Goal: Task Accomplishment & Management: Use online tool/utility

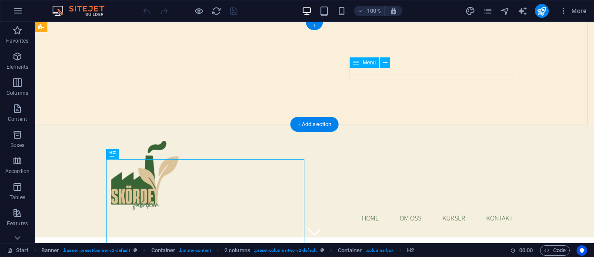
click at [365, 213] on nav "Home Om oss Kurser Kontakt" at bounding box center [314, 218] width 410 height 10
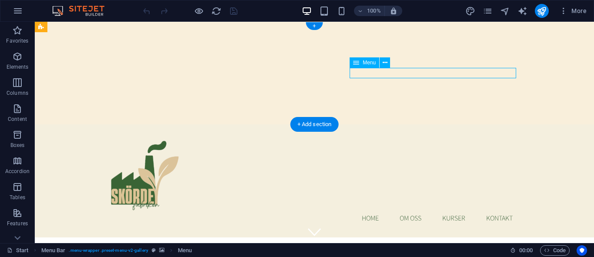
click at [404, 213] on nav "Home Om oss Kurser Kontakt" at bounding box center [314, 218] width 410 height 10
click at [371, 61] on span "Menu" at bounding box center [368, 62] width 13 height 5
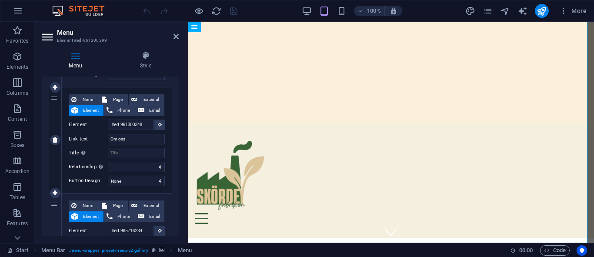
scroll to position [156, 0]
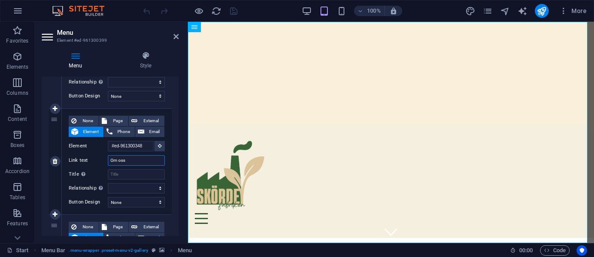
click at [130, 162] on input "Om oss" at bounding box center [136, 160] width 57 height 10
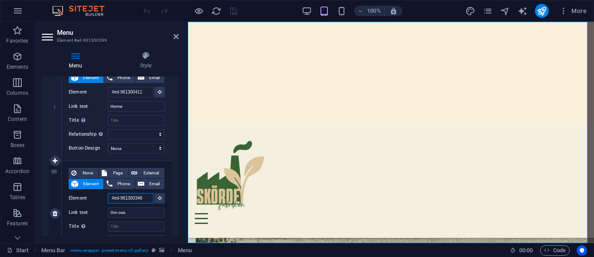
scroll to position [0, 0]
drag, startPoint x: 141, startPoint y: 199, endPoint x: 108, endPoint y: 199, distance: 32.6
click at [108, 199] on input "#ed-961300348" at bounding box center [131, 198] width 46 height 10
click at [127, 202] on input "#ed-961300348" at bounding box center [131, 198] width 46 height 10
click at [136, 198] on input "#ed-961300348" at bounding box center [131, 198] width 46 height 10
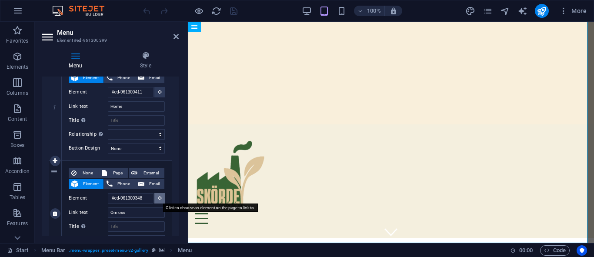
click at [155, 199] on button at bounding box center [159, 198] width 10 height 10
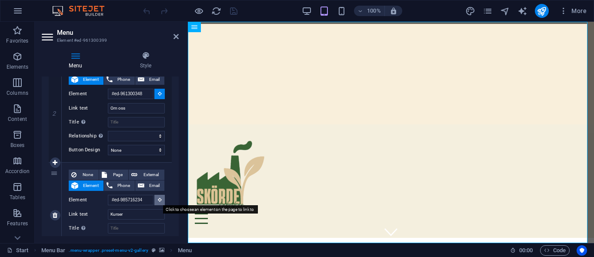
click at [159, 203] on button at bounding box center [159, 200] width 10 height 10
click at [158, 202] on button at bounding box center [159, 200] width 10 height 10
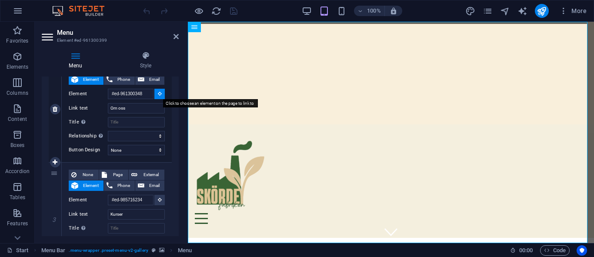
click at [158, 95] on icon at bounding box center [160, 93] width 4 height 4
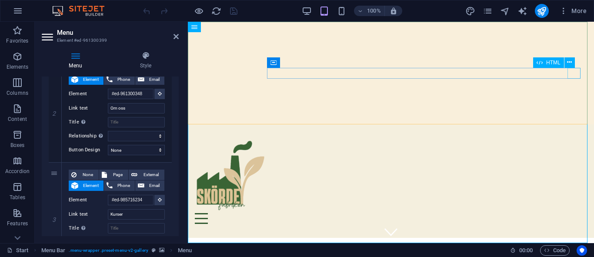
click at [570, 213] on div "Menu" at bounding box center [391, 218] width 392 height 11
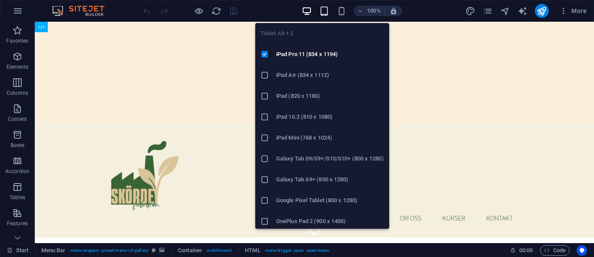
click at [323, 12] on icon "button" at bounding box center [324, 11] width 10 height 10
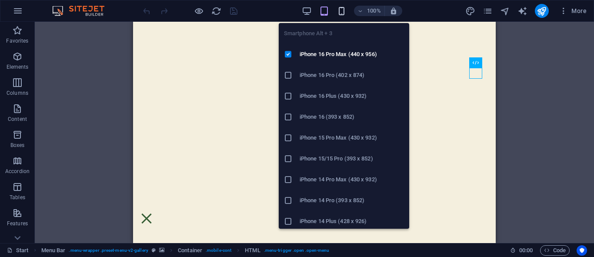
click at [343, 13] on icon "button" at bounding box center [341, 11] width 10 height 10
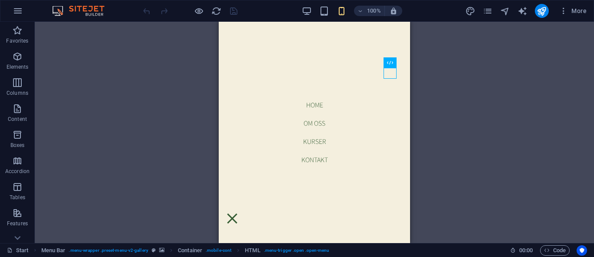
click at [508, 74] on div "H2 Banner Container 2 columns Container Image Container Menu Bar Menu Menu Bar …" at bounding box center [314, 132] width 559 height 221
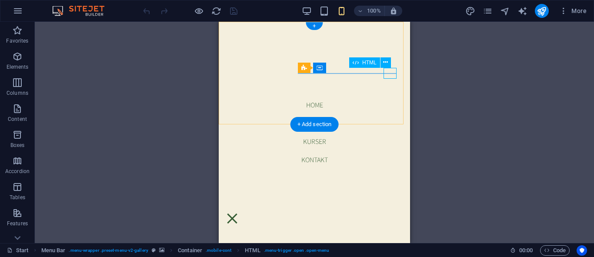
click at [239, 213] on div "Menu" at bounding box center [232, 218] width 13 height 11
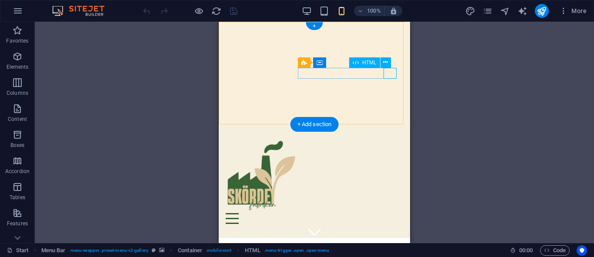
click at [391, 213] on div "Menu" at bounding box center [314, 218] width 177 height 11
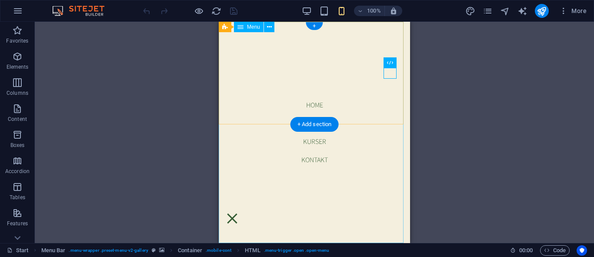
click at [310, 105] on nav "Home Om oss Kurser Kontakt" at bounding box center [314, 132] width 191 height 221
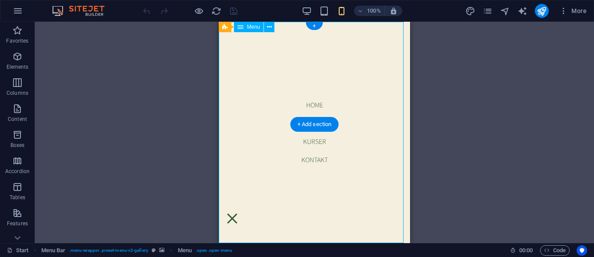
click at [310, 105] on nav "Home Om oss Kurser Kontakt" at bounding box center [314, 132] width 191 height 221
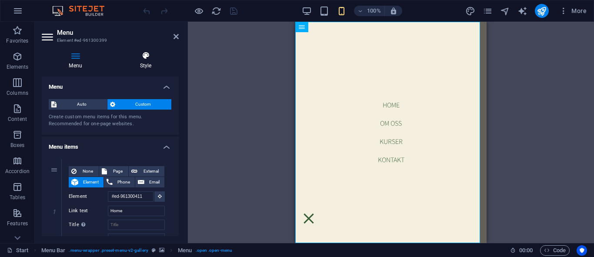
click at [146, 58] on icon at bounding box center [146, 55] width 66 height 9
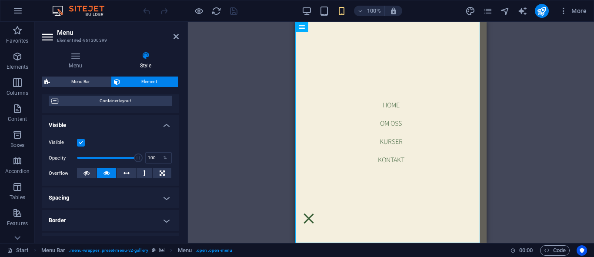
scroll to position [52, 0]
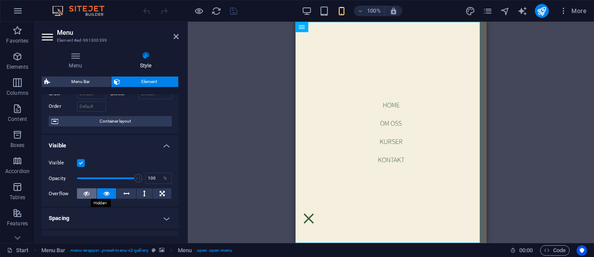
click at [80, 194] on button at bounding box center [87, 193] width 20 height 10
click at [106, 193] on icon at bounding box center [106, 193] width 6 height 10
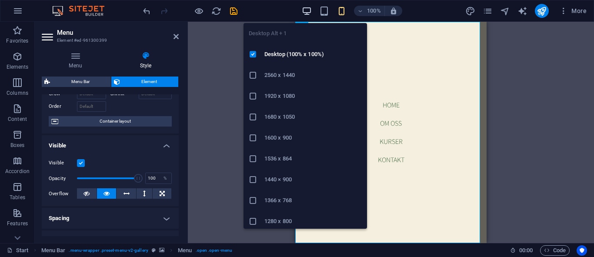
click at [305, 10] on icon "button" at bounding box center [307, 11] width 10 height 10
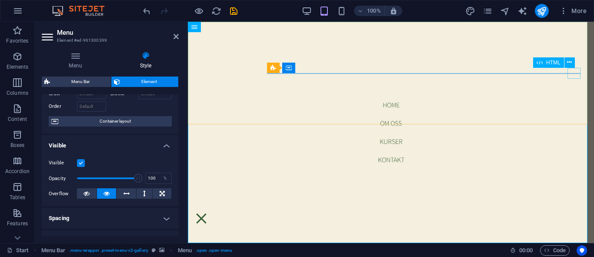
click at [552, 61] on span "HTML" at bounding box center [553, 62] width 14 height 5
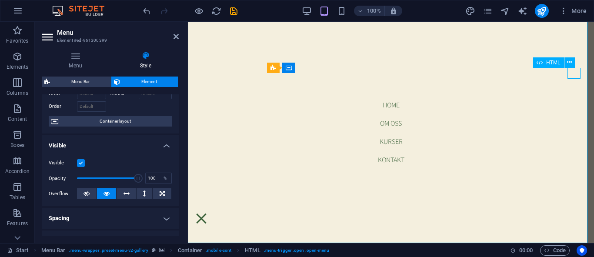
click at [552, 61] on span "HTML" at bounding box center [553, 62] width 14 height 5
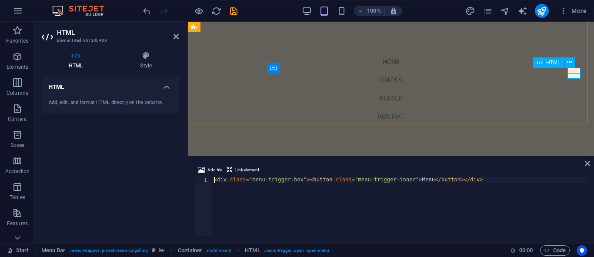
click at [208, 213] on div "Menu" at bounding box center [201, 218] width 13 height 11
click at [574, 213] on div "Menu" at bounding box center [391, 218] width 392 height 11
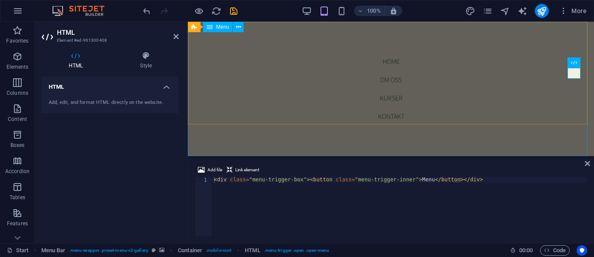
click at [387, 60] on nav "Home Om oss Kurser Kontakt" at bounding box center [391, 89] width 406 height 134
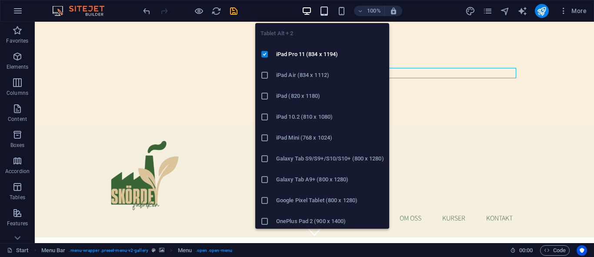
click at [324, 12] on icon "button" at bounding box center [324, 11] width 10 height 10
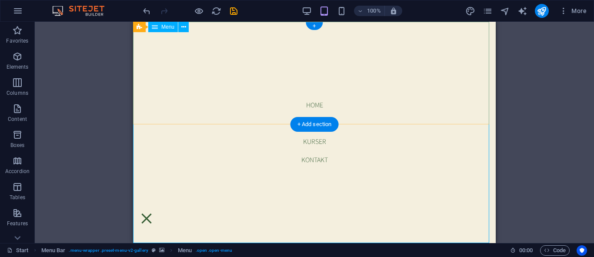
click at [309, 103] on nav "Home Om oss Kurser Kontakt" at bounding box center [314, 132] width 362 height 221
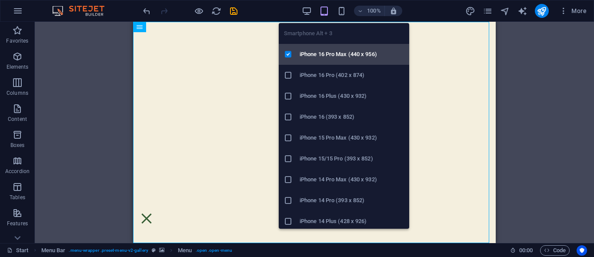
click at [336, 55] on h6 "iPhone 16 Pro Max (440 x 956)" at bounding box center [351, 54] width 104 height 10
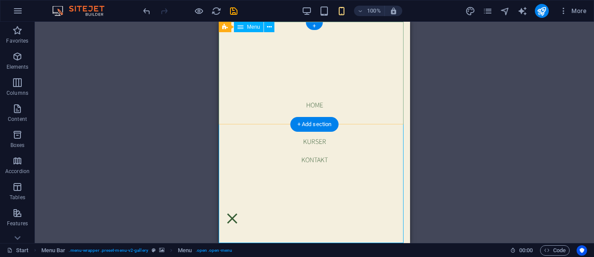
click at [312, 104] on nav "Home Om oss Kurser Kontakt" at bounding box center [314, 132] width 191 height 221
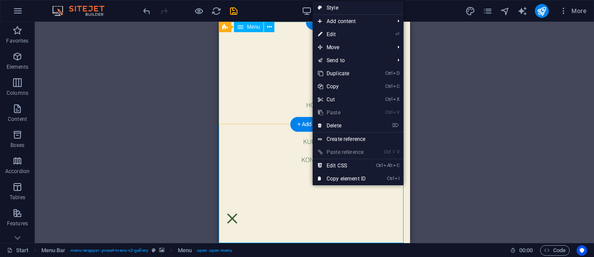
click at [290, 95] on nav "Home Om oss Kurser Kontakt" at bounding box center [314, 132] width 191 height 221
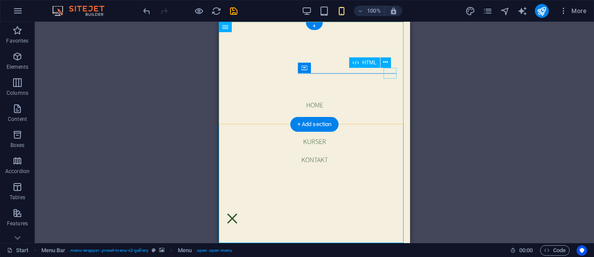
click at [239, 213] on div "Menu" at bounding box center [232, 218] width 13 height 11
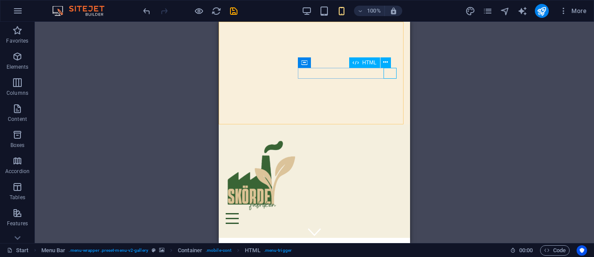
click at [368, 61] on span "HTML" at bounding box center [369, 62] width 14 height 5
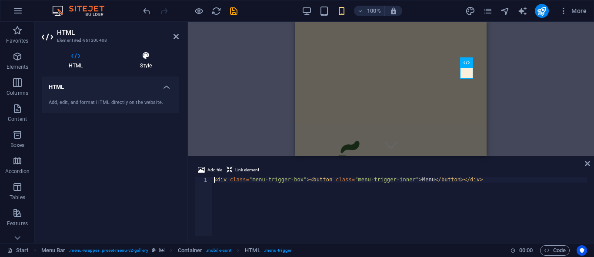
click at [138, 65] on h4 "Style" at bounding box center [146, 60] width 66 height 18
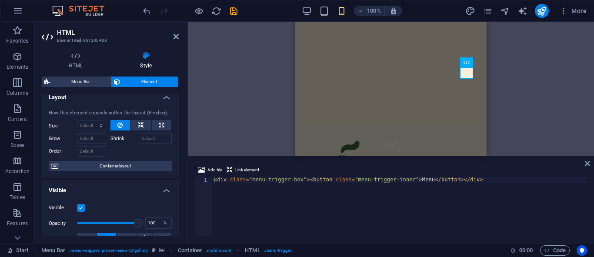
scroll to position [0, 0]
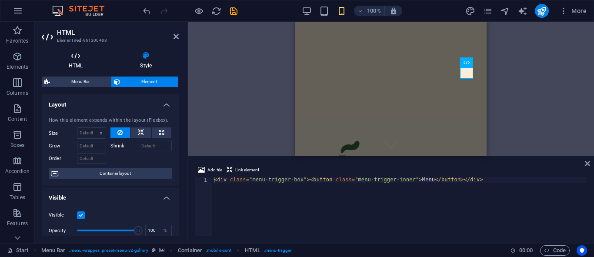
click at [76, 59] on icon at bounding box center [76, 55] width 68 height 9
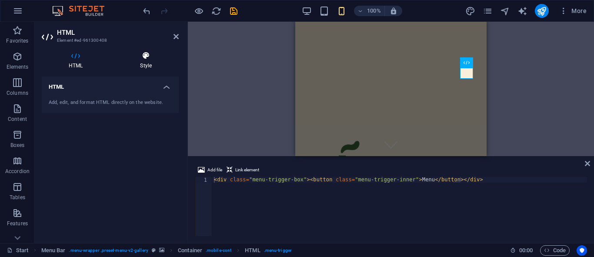
click at [152, 63] on h4 "Style" at bounding box center [146, 60] width 66 height 18
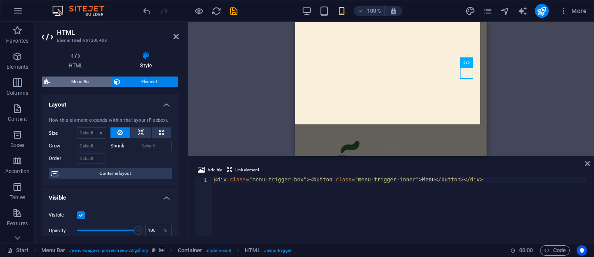
click at [88, 82] on span "Menu Bar" at bounding box center [81, 81] width 56 height 10
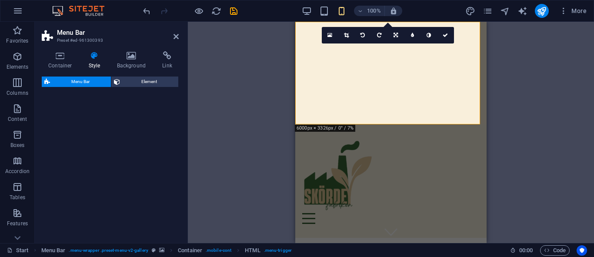
select select "rem"
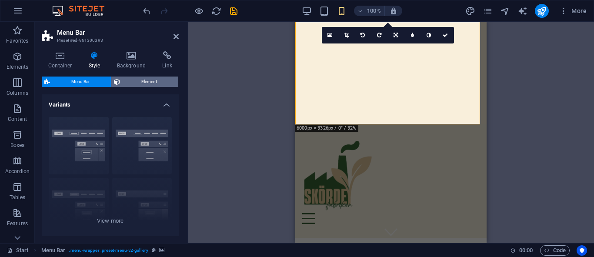
click at [151, 84] on span "Element" at bounding box center [149, 81] width 53 height 10
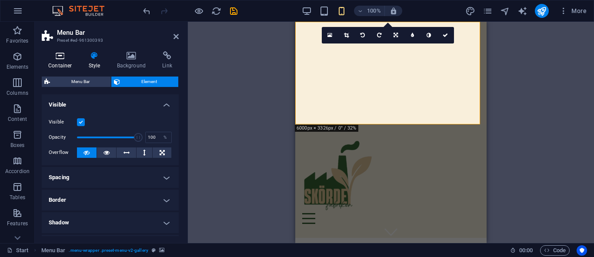
click at [60, 62] on h4 "Container" at bounding box center [62, 60] width 40 height 18
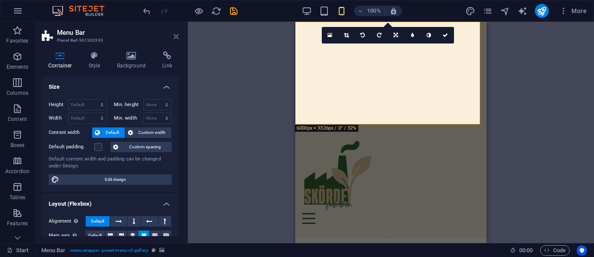
click at [173, 38] on icon at bounding box center [175, 36] width 5 height 7
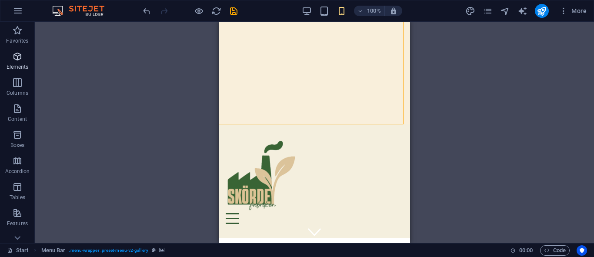
click at [16, 58] on icon "button" at bounding box center [17, 56] width 10 height 10
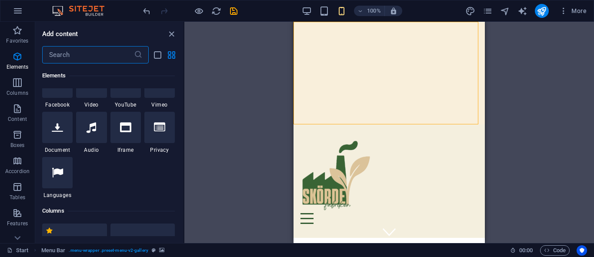
scroll to position [301, 0]
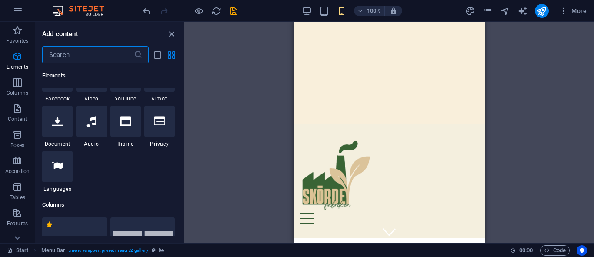
click at [101, 55] on input "text" at bounding box center [88, 54] width 92 height 17
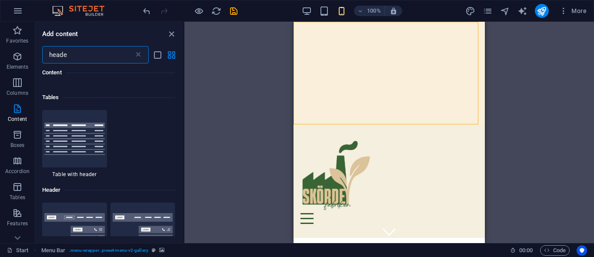
type input "header"
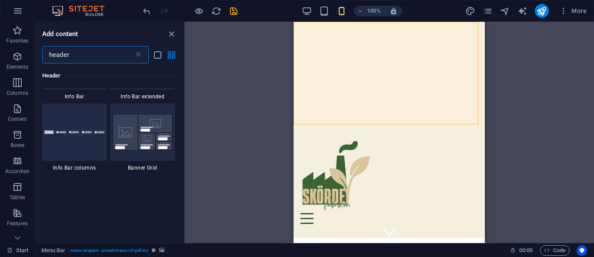
scroll to position [567, 0]
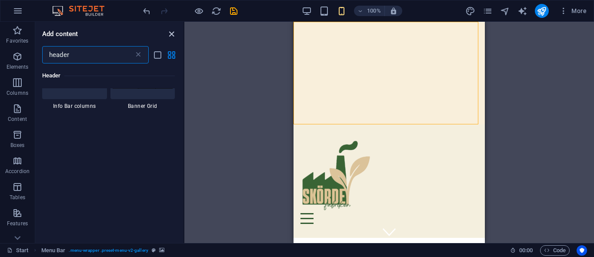
click at [172, 36] on icon "close panel" at bounding box center [171, 34] width 10 height 10
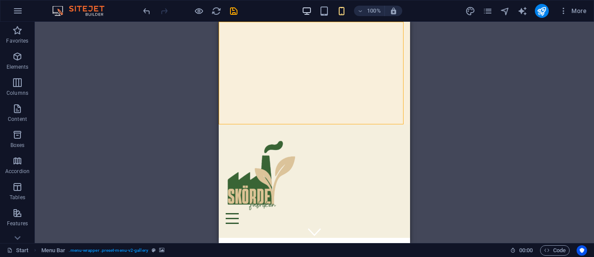
click at [309, 10] on icon "button" at bounding box center [307, 11] width 10 height 10
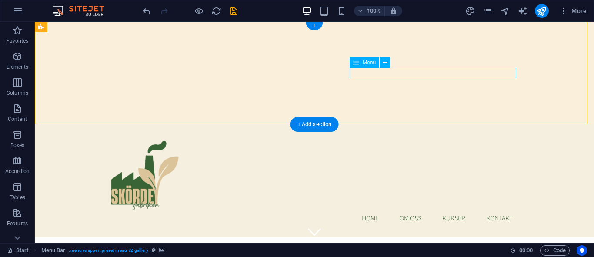
click at [363, 213] on nav "Home Om oss Kurser Kontakt" at bounding box center [314, 218] width 410 height 10
click at [385, 62] on icon at bounding box center [384, 62] width 5 height 9
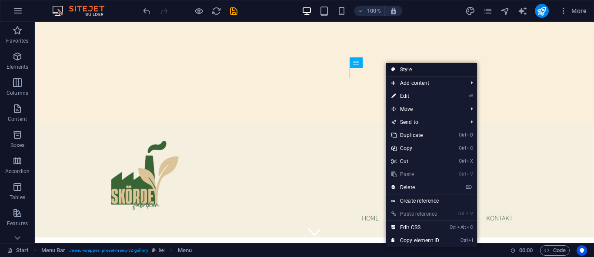
click at [402, 67] on link "Style" at bounding box center [431, 69] width 91 height 13
select select "rem"
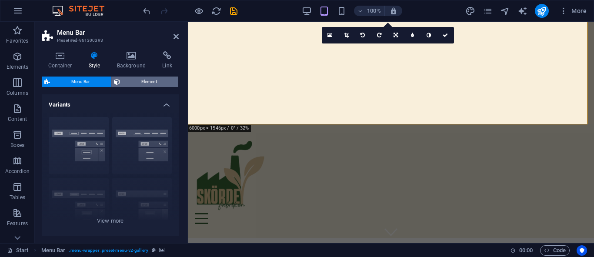
click at [141, 80] on span "Element" at bounding box center [149, 81] width 53 height 10
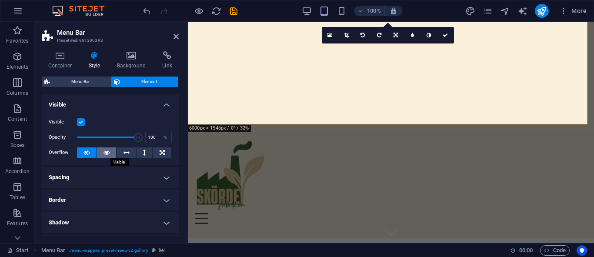
click at [106, 151] on icon at bounding box center [106, 152] width 6 height 10
click at [178, 38] on icon at bounding box center [175, 36] width 5 height 7
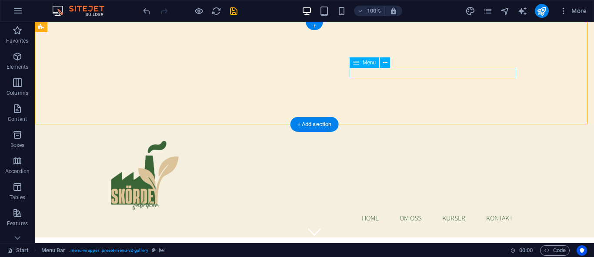
click at [409, 213] on nav "Home Om oss Kurser Kontakt" at bounding box center [314, 218] width 410 height 10
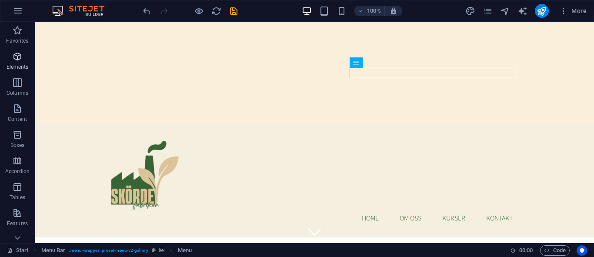
click at [21, 57] on icon "button" at bounding box center [17, 56] width 10 height 10
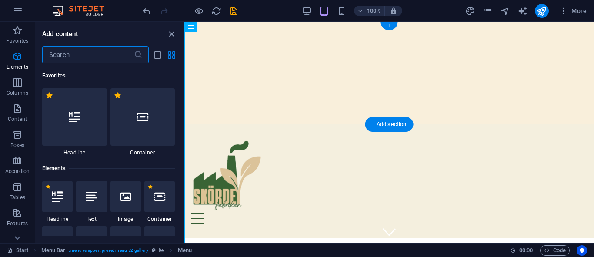
scroll to position [93, 0]
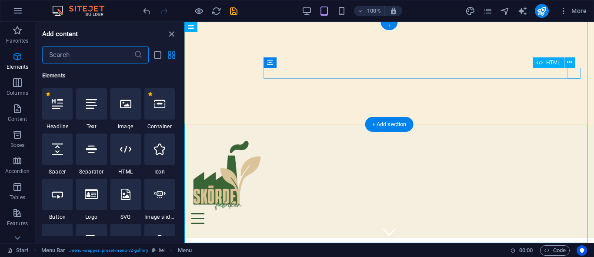
click at [572, 213] on div "Menu" at bounding box center [388, 218] width 395 height 11
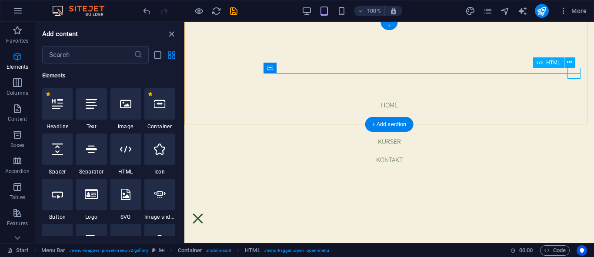
click at [204, 213] on div "Menu" at bounding box center [197, 218] width 13 height 11
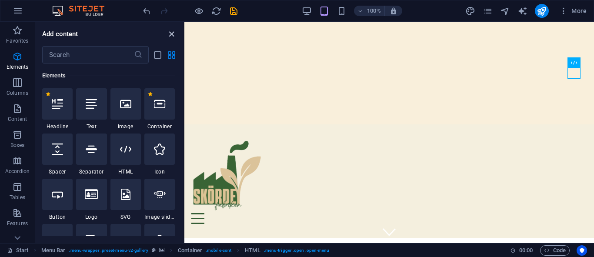
click at [172, 36] on icon "close panel" at bounding box center [171, 34] width 10 height 10
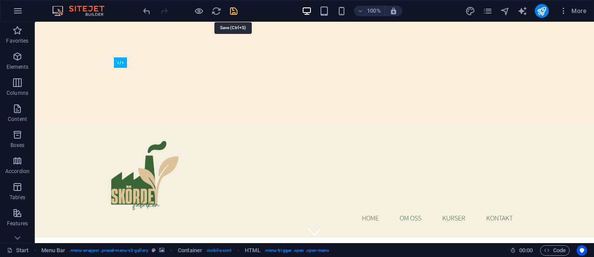
click at [232, 11] on icon "save" at bounding box center [234, 11] width 10 height 10
checkbox input "false"
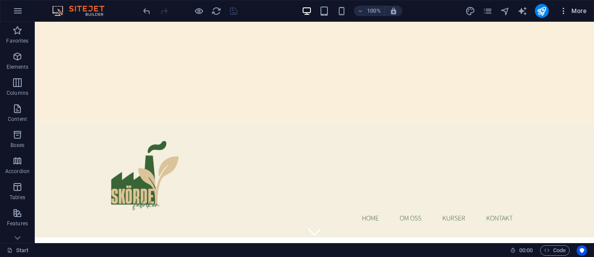
click at [571, 9] on span "More" at bounding box center [572, 11] width 27 height 9
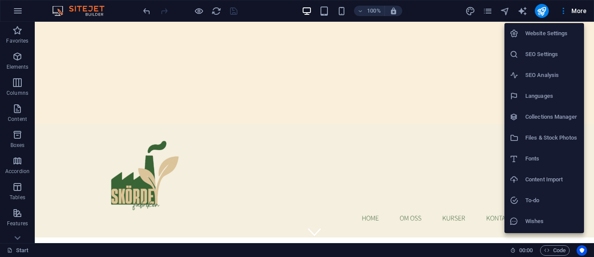
click at [573, 9] on div at bounding box center [297, 128] width 594 height 257
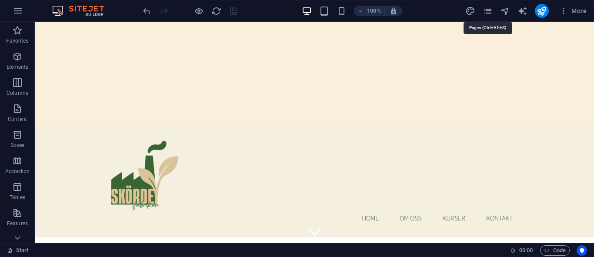
click at [488, 15] on icon "pages" at bounding box center [487, 11] width 10 height 10
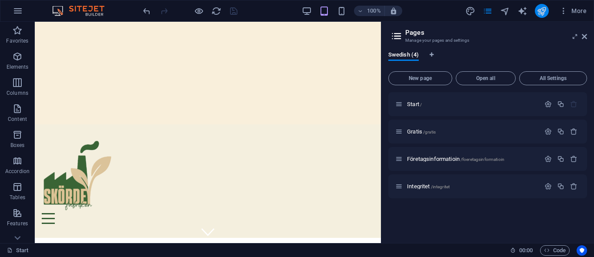
click at [544, 14] on icon "publish" at bounding box center [541, 11] width 10 height 10
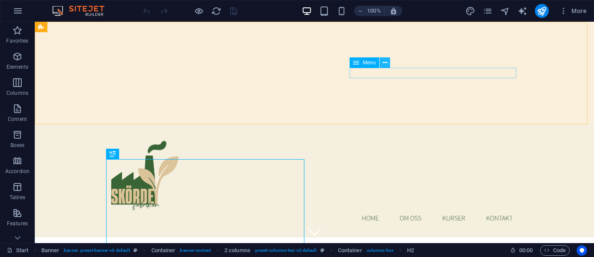
click at [385, 63] on icon at bounding box center [384, 62] width 5 height 9
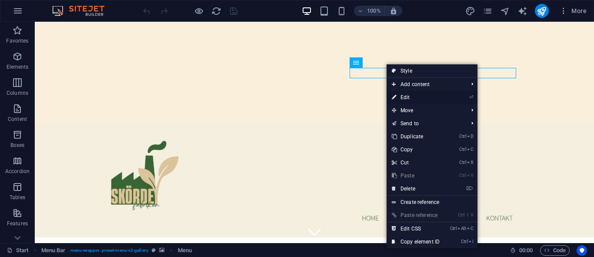
click at [415, 100] on link "⏎ Edit" at bounding box center [415, 97] width 58 height 13
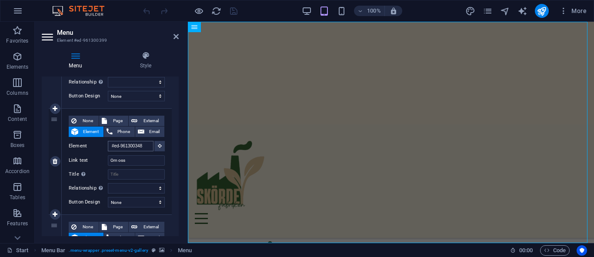
scroll to position [379, 0]
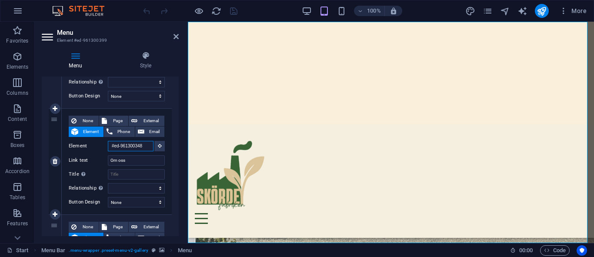
click at [132, 149] on input "#ed-961300348" at bounding box center [131, 146] width 46 height 10
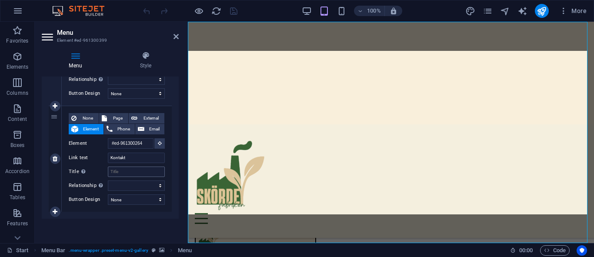
scroll to position [0, 0]
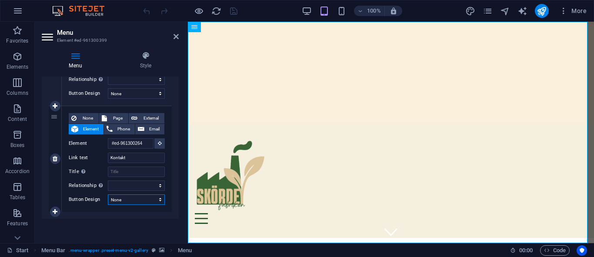
click at [148, 199] on select "None Default Primary Secondary" at bounding box center [136, 199] width 57 height 10
select select "default"
click at [108, 194] on select "None Default Primary Secondary" at bounding box center [136, 199] width 57 height 10
select select
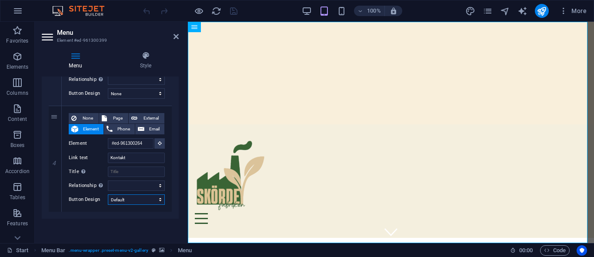
select select
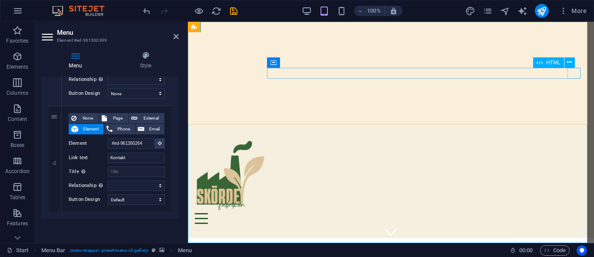
click at [572, 213] on div "Menu" at bounding box center [391, 218] width 392 height 11
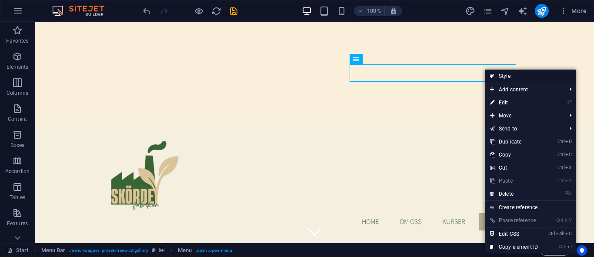
click at [498, 76] on link "Style" at bounding box center [530, 76] width 91 height 13
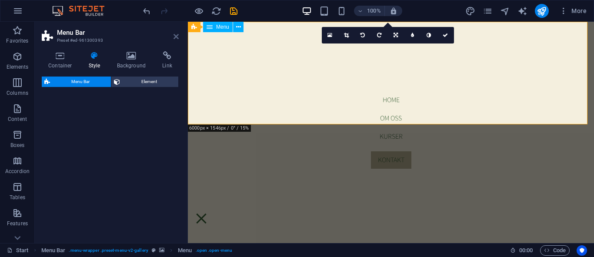
click at [177, 37] on icon at bounding box center [175, 36] width 5 height 7
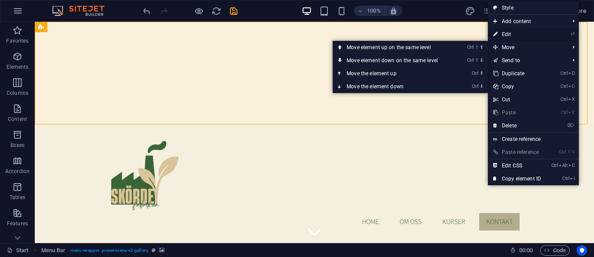
click at [516, 35] on link "⏎ Edit" at bounding box center [517, 34] width 58 height 13
select select "rem"
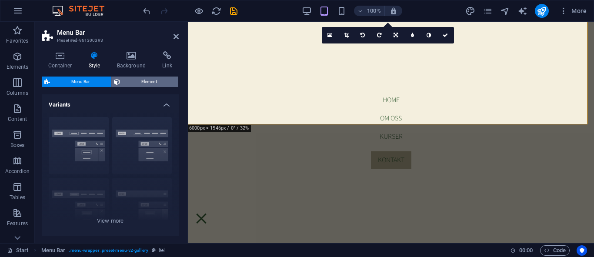
click at [145, 80] on span "Element" at bounding box center [149, 81] width 53 height 10
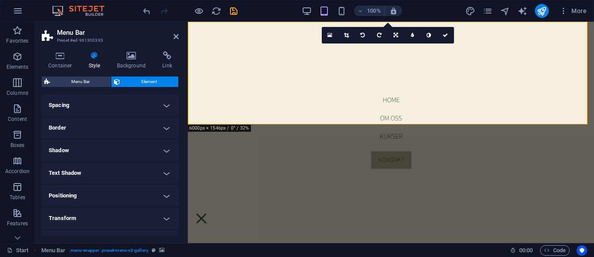
scroll to position [133, 0]
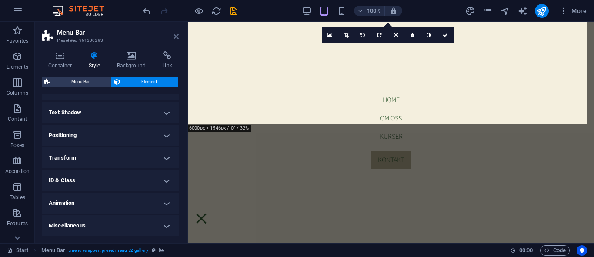
click at [173, 35] on icon at bounding box center [175, 36] width 5 height 7
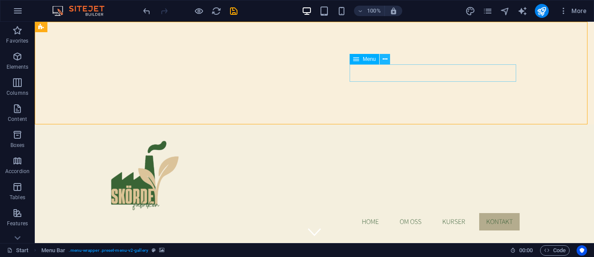
click at [385, 57] on icon at bounding box center [384, 59] width 5 height 9
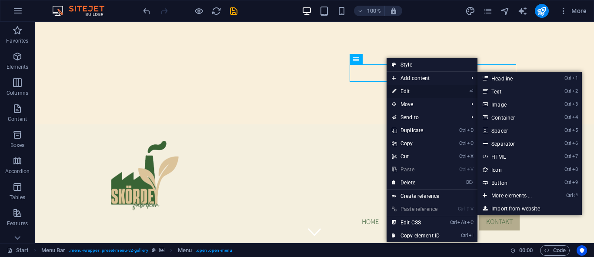
click at [403, 90] on link "⏎ Edit" at bounding box center [415, 91] width 58 height 13
select select "default"
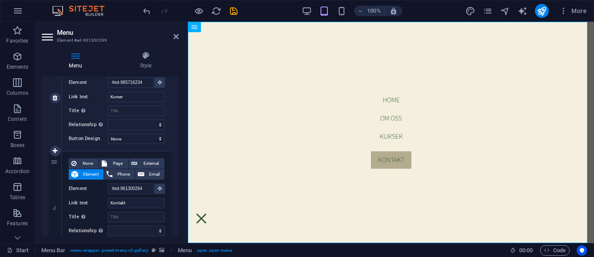
scroll to position [371, 0]
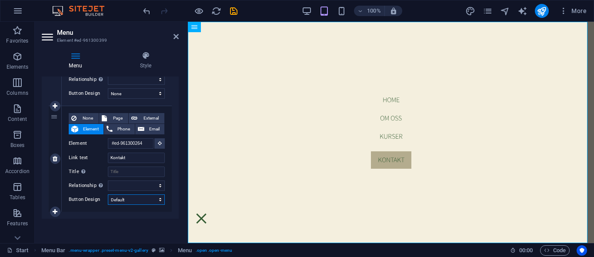
click at [136, 198] on select "None Default Primary Secondary" at bounding box center [136, 199] width 57 height 10
select select
click at [108, 194] on select "None Default Primary Secondary" at bounding box center [136, 199] width 57 height 10
select select
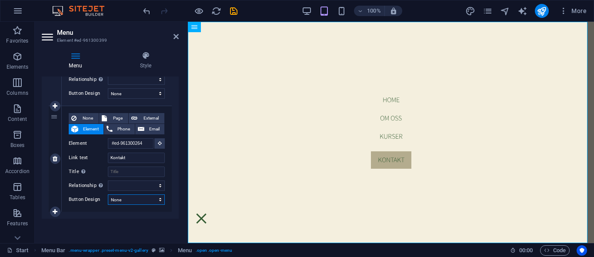
select select
click at [135, 200] on select "None Default Primary Secondary" at bounding box center [136, 199] width 57 height 10
select select "default"
click at [108, 194] on select "None Default Primary Secondary" at bounding box center [136, 199] width 57 height 10
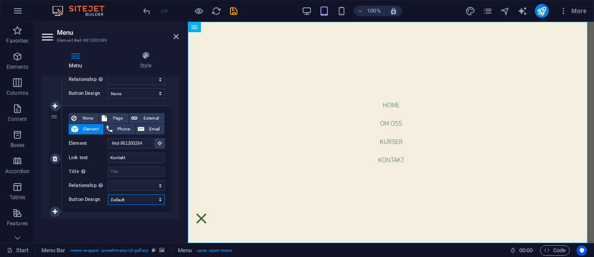
select select
click at [136, 199] on select "None Default Primary Secondary" at bounding box center [136, 199] width 57 height 10
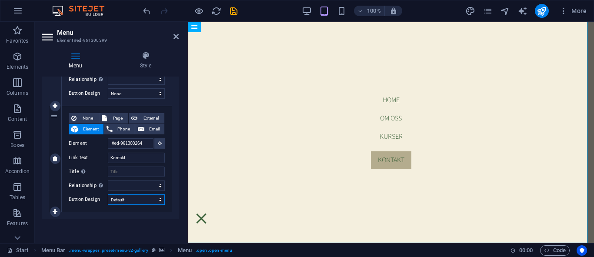
select select
click at [108, 194] on select "None Default Primary Secondary" at bounding box center [136, 199] width 57 height 10
select select
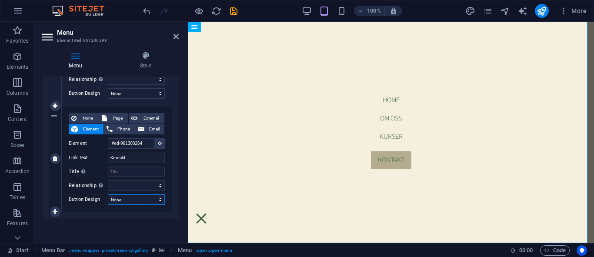
select select
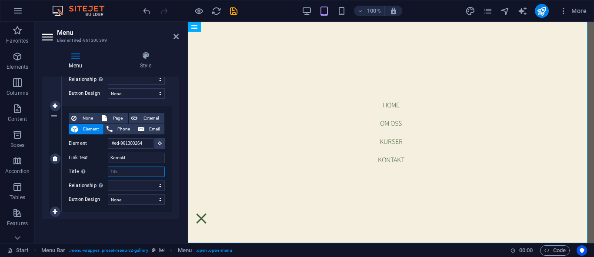
click at [139, 174] on input "Title Additional link description, should not be the same as the link text. The…" at bounding box center [136, 171] width 57 height 10
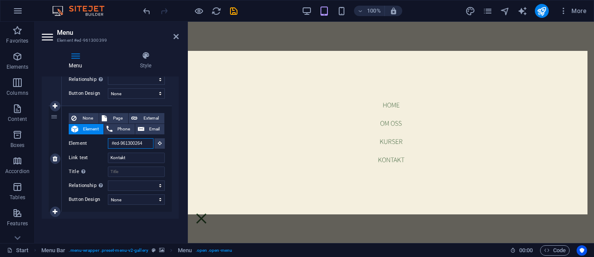
scroll to position [996, 0]
click at [124, 144] on input "#ed-961300264" at bounding box center [131, 143] width 46 height 10
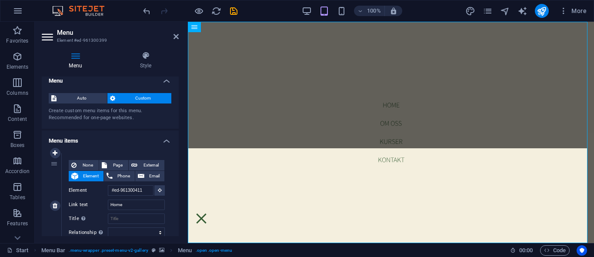
scroll to position [0, 0]
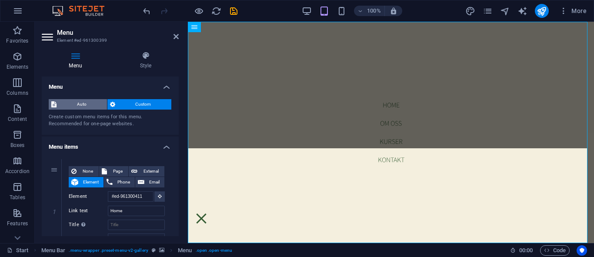
click at [86, 103] on span "Auto" at bounding box center [81, 104] width 45 height 10
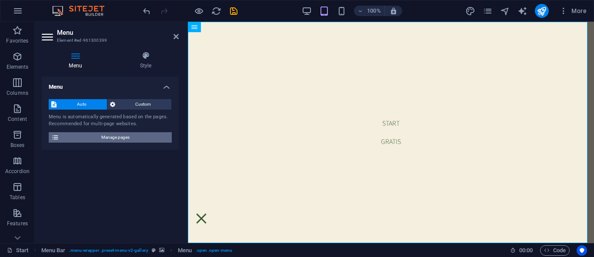
click at [55, 135] on icon at bounding box center [55, 137] width 8 height 10
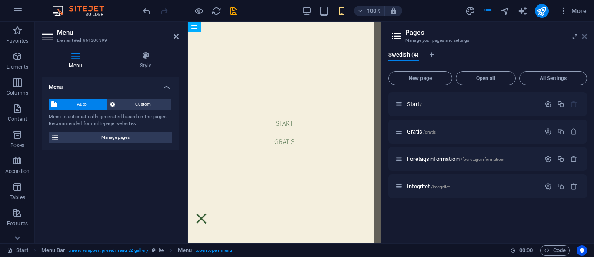
click at [584, 37] on icon at bounding box center [583, 36] width 5 height 7
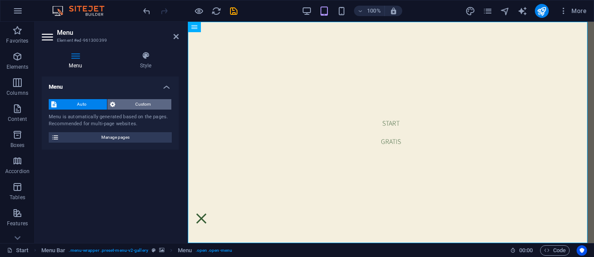
click at [123, 102] on span "Custom" at bounding box center [143, 104] width 51 height 10
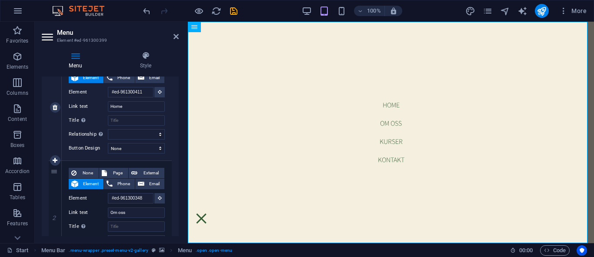
scroll to position [156, 0]
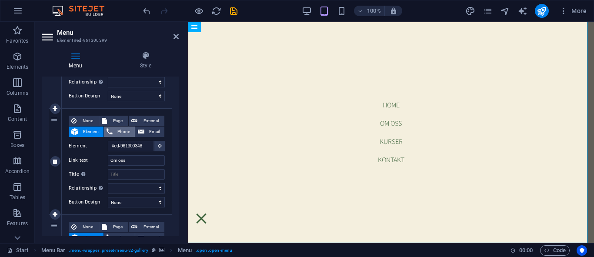
click at [115, 131] on span "Phone" at bounding box center [123, 131] width 17 height 10
select select
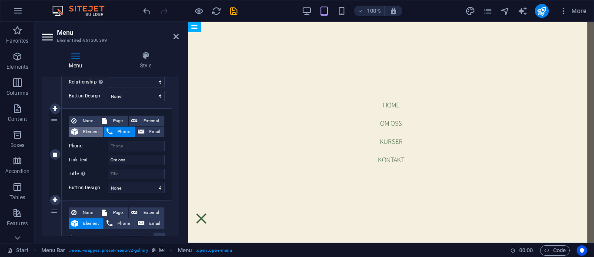
click at [86, 135] on span "Element" at bounding box center [91, 131] width 20 height 10
select select
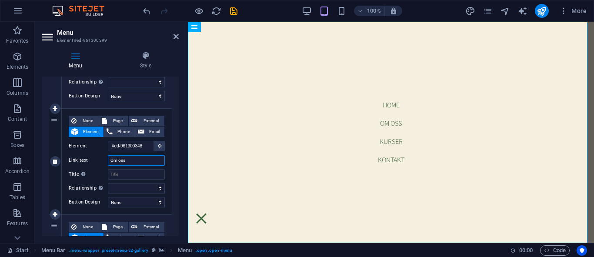
click at [126, 161] on input "Om oss" at bounding box center [136, 160] width 57 height 10
click at [225, 27] on span "Menu" at bounding box center [222, 26] width 13 height 5
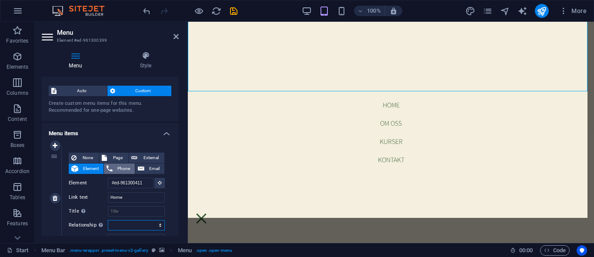
scroll to position [0, 0]
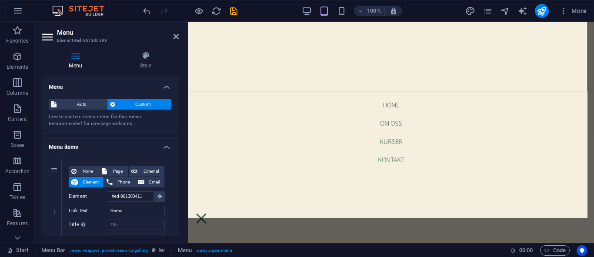
click at [74, 50] on div "Menu Style Menu Auto Custom Create custom menu items for this menu. Recommended…" at bounding box center [110, 143] width 151 height 199
click at [73, 57] on icon at bounding box center [75, 55] width 67 height 9
click at [173, 37] on icon at bounding box center [175, 36] width 5 height 7
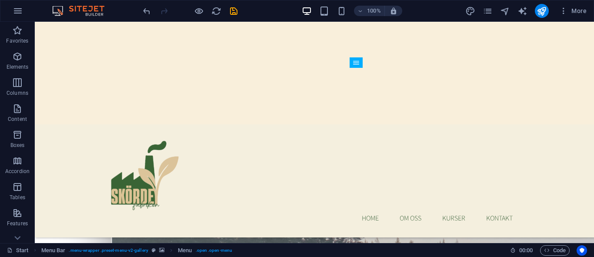
scroll to position [313, 0]
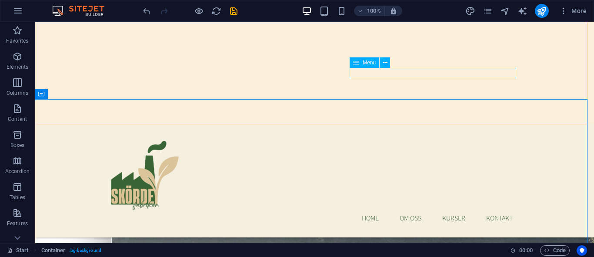
click at [407, 213] on nav "Home Om oss Kurser Kontakt" at bounding box center [314, 218] width 410 height 10
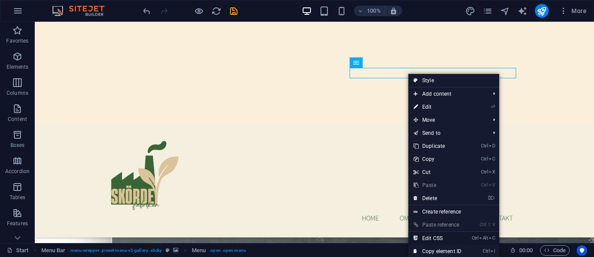
click at [444, 238] on link "Ctrl Alt C Edit CSS" at bounding box center [437, 238] width 58 height 13
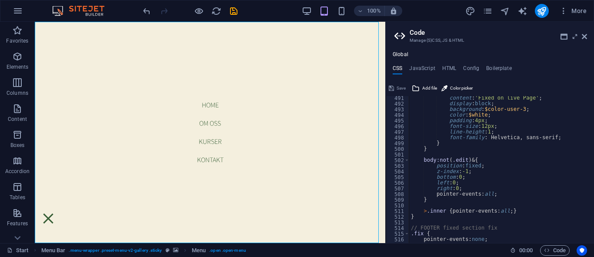
scroll to position [662, 0]
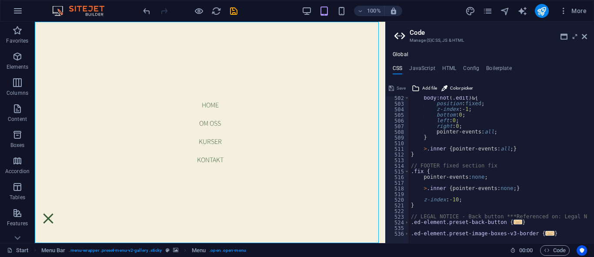
click at [531, 130] on div "body:not ( .edit ) & { position : fixed ; z-index : -1 ; bottom : 0 ; left : 0 …" at bounding box center [542, 171] width 266 height 152
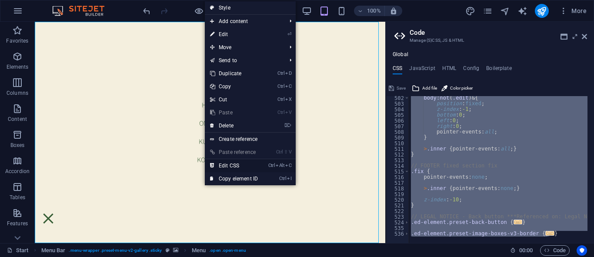
click at [236, 166] on link "Ctrl Alt C Edit CSS" at bounding box center [234, 165] width 58 height 13
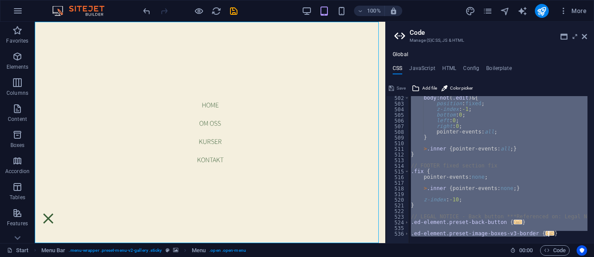
click at [478, 134] on div "body:not ( .edit ) & { position : fixed ; z-index : -1 ; bottom : 0 ; left : 0 …" at bounding box center [498, 169] width 178 height 147
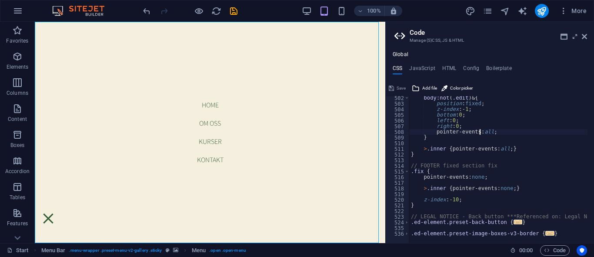
type textarea "); }"
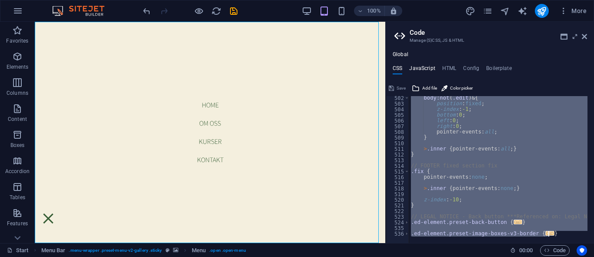
click at [429, 69] on h4 "JavaScript" at bounding box center [422, 70] width 26 height 10
type textarea "/* JS for preset "Menu V2" */"
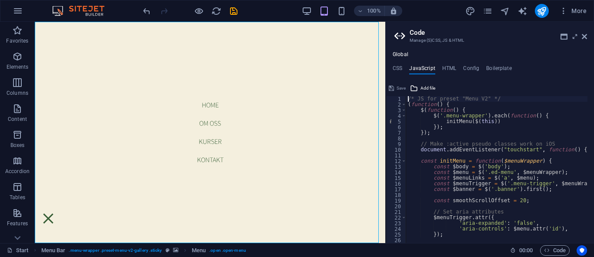
type textarea "}); /* End JS for preset "Filter gallery" */"
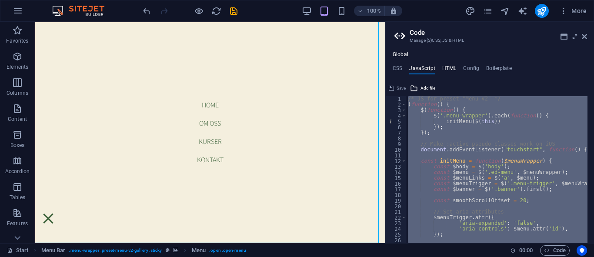
click at [451, 69] on h4 "HTML" at bounding box center [449, 70] width 14 height 10
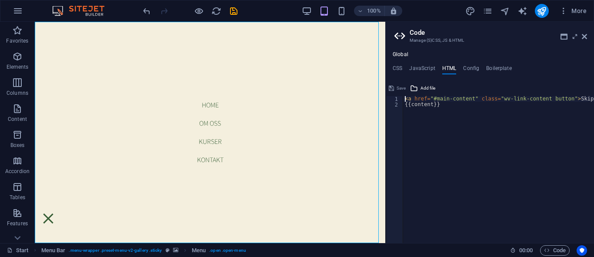
click at [457, 136] on div "< a href = "#main-content" class = "wv-link-content button" > Skip to main cont…" at bounding box center [522, 172] width 239 height 152
type textarea "<a href="#main-content" class="wv-link-content button">Skip to main content</a>…"
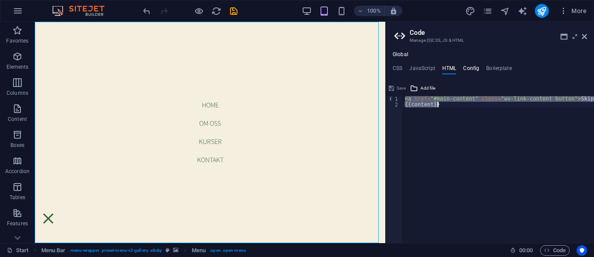
click at [468, 70] on h4 "Config" at bounding box center [471, 70] width 16 height 10
type textarea "$color-background: #ffffff;"
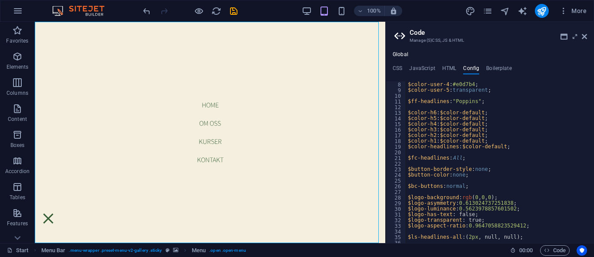
scroll to position [0, 0]
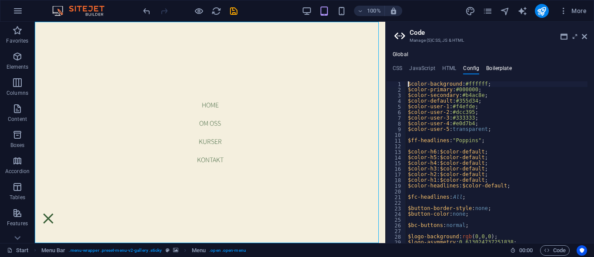
click at [503, 70] on h4 "Boilerplate" at bounding box center [499, 70] width 26 height 10
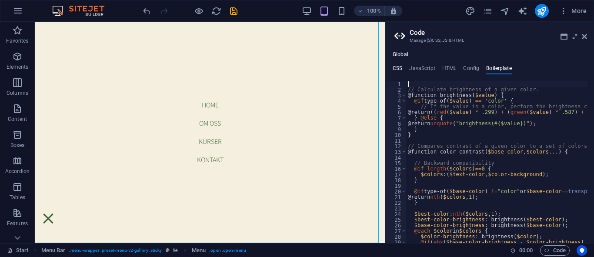
click at [400, 68] on h4 "CSS" at bounding box center [397, 70] width 10 height 10
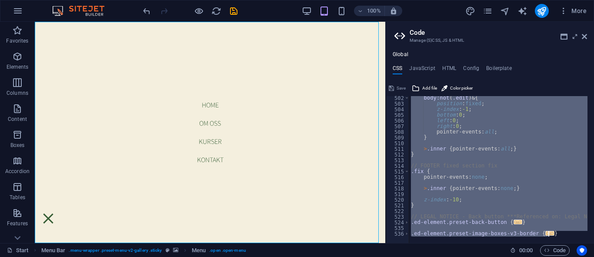
click at [487, 146] on div "body:not ( .edit ) & { position : fixed ; z-index : -1 ; bottom : 0 ; left : 0 …" at bounding box center [498, 169] width 178 height 147
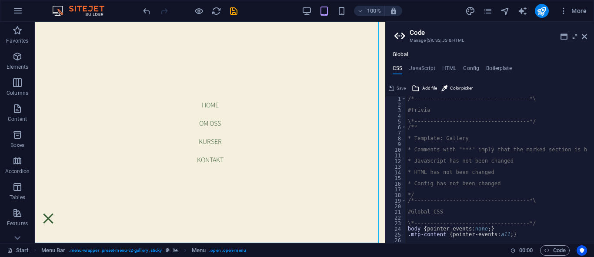
click at [530, 158] on div "/*------------------------------------*\ #Trivia \*----------------------------…" at bounding box center [539, 172] width 266 height 152
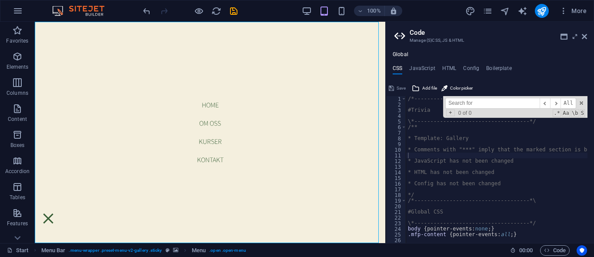
click at [477, 105] on input at bounding box center [492, 103] width 94 height 11
paste input ".ed-element.preset-menu-v2-gallery"
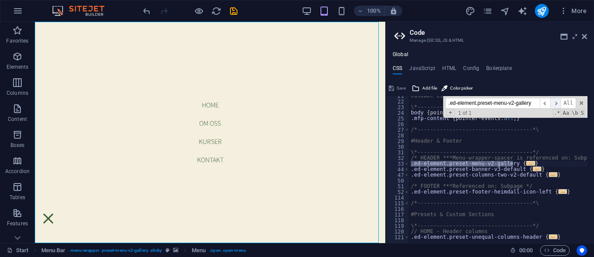
type input ".ed-element.preset-menu-v2-gallery"
click at [556, 105] on span "​" at bounding box center [555, 103] width 10 height 11
click at [581, 103] on span at bounding box center [581, 103] width 6 height 6
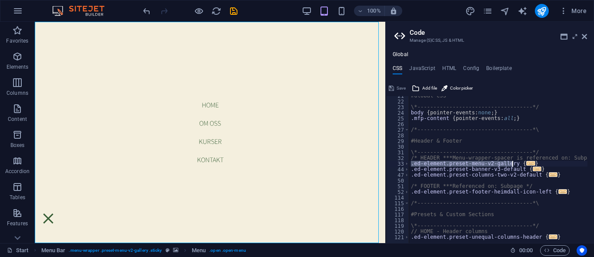
click at [554, 165] on div "#Global CSS \*------------------------------------*/ body { pointer-events: non…" at bounding box center [542, 169] width 266 height 152
type textarea "}"
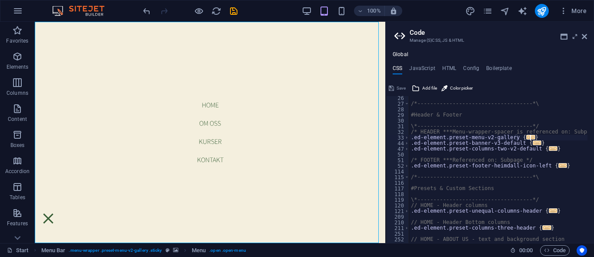
click at [559, 182] on div "/*------------------------------------*\ #Header & Footer \*-------------------…" at bounding box center [542, 171] width 266 height 152
click at [526, 136] on span "..." at bounding box center [530, 137] width 9 height 5
type textarea ".ed-element.preset-menu-v2-gallery {"
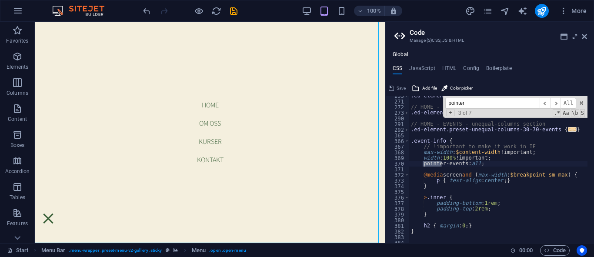
scroll to position [693, 0]
type input "pointer-events"
click at [543, 105] on span "​" at bounding box center [544, 103] width 10 height 11
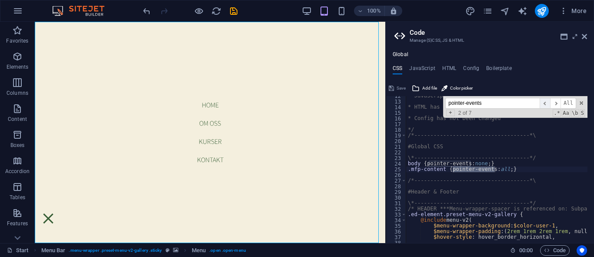
scroll to position [66, 0]
click at [480, 163] on div "* JavaScript has not been changed * HTML has not been changed * Config has not …" at bounding box center [539, 169] width 266 height 152
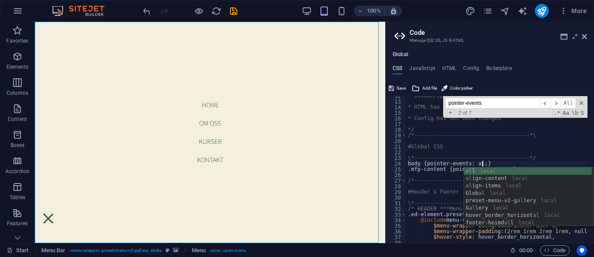
scroll to position [0, 6]
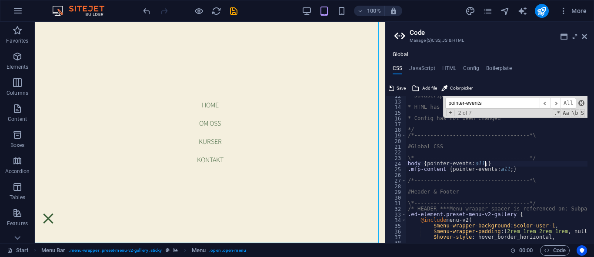
click at [581, 100] on span at bounding box center [581, 103] width 6 height 6
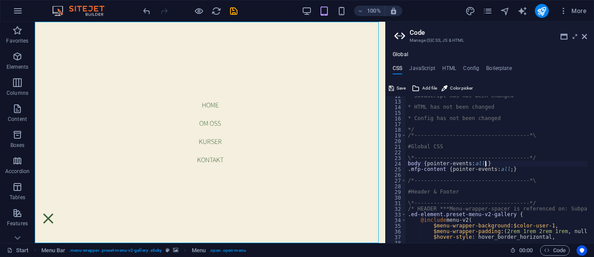
click at [543, 165] on div "* JavaScript has not been changed * HTML has not been changed * Config has not …" at bounding box center [539, 169] width 266 height 152
drag, startPoint x: 496, startPoint y: 165, endPoint x: 408, endPoint y: 164, distance: 88.2
click at [408, 164] on div "* JavaScript has not been changed * HTML has not been changed * Config has not …" at bounding box center [539, 169] width 266 height 152
click at [544, 127] on div "* JavaScript has not been changed * HTML has not been changed * Config has not …" at bounding box center [539, 169] width 266 height 152
type textarea "*/"
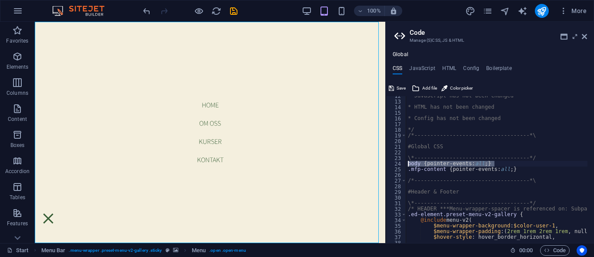
scroll to position [0, 0]
click at [564, 34] on icon at bounding box center [563, 36] width 7 height 7
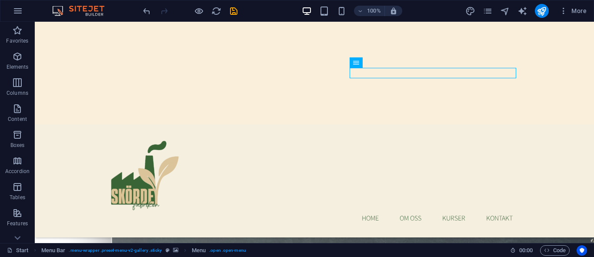
scroll to position [313, 0]
click at [384, 60] on icon at bounding box center [384, 62] width 5 height 9
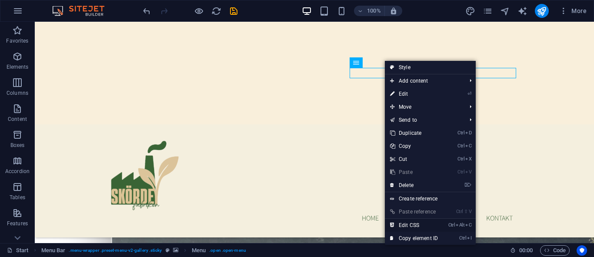
click at [422, 226] on link "Ctrl Alt C Edit CSS" at bounding box center [414, 225] width 58 height 13
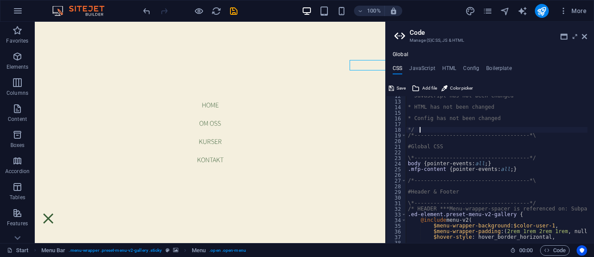
scroll to position [321, 0]
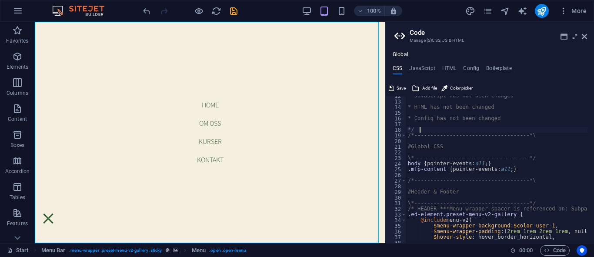
click at [545, 139] on div "* JavaScript has not been changed * HTML has not been changed * Config has not …" at bounding box center [539, 169] width 266 height 152
click at [581, 36] on icon at bounding box center [583, 36] width 5 height 7
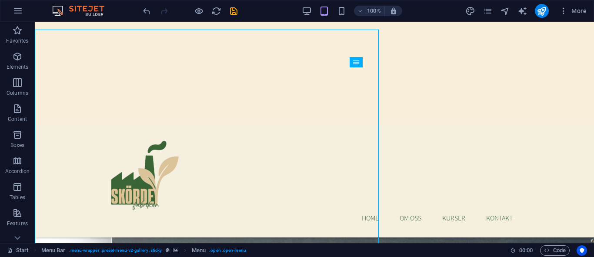
scroll to position [313, 0]
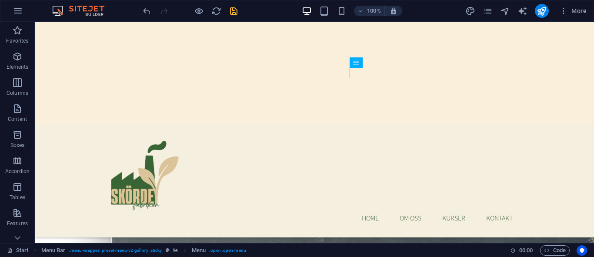
click at [235, 13] on icon "save" at bounding box center [234, 11] width 10 height 10
checkbox input "false"
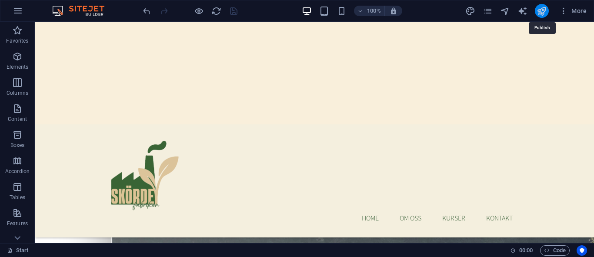
click at [545, 13] on icon "publish" at bounding box center [541, 11] width 10 height 10
